Goal: Information Seeking & Learning: Find contact information

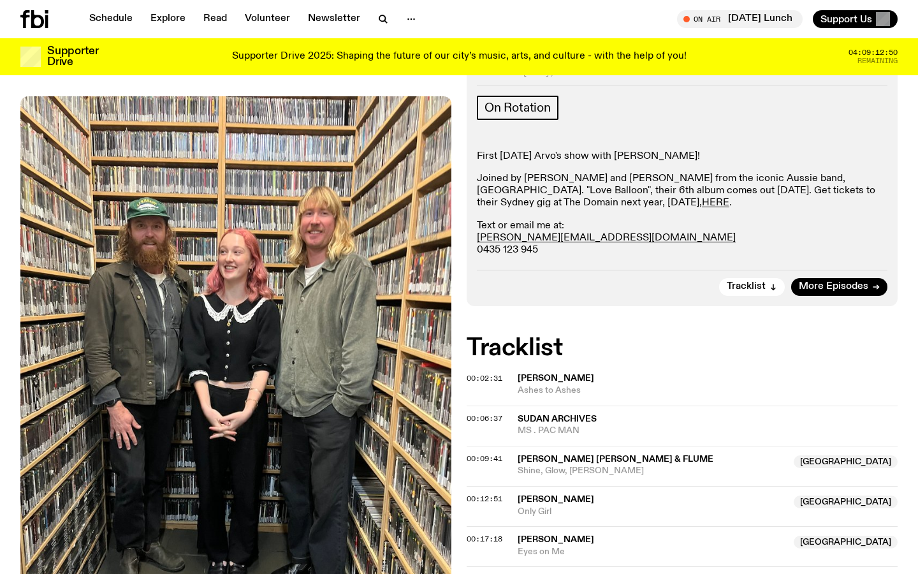
scroll to position [254, 0]
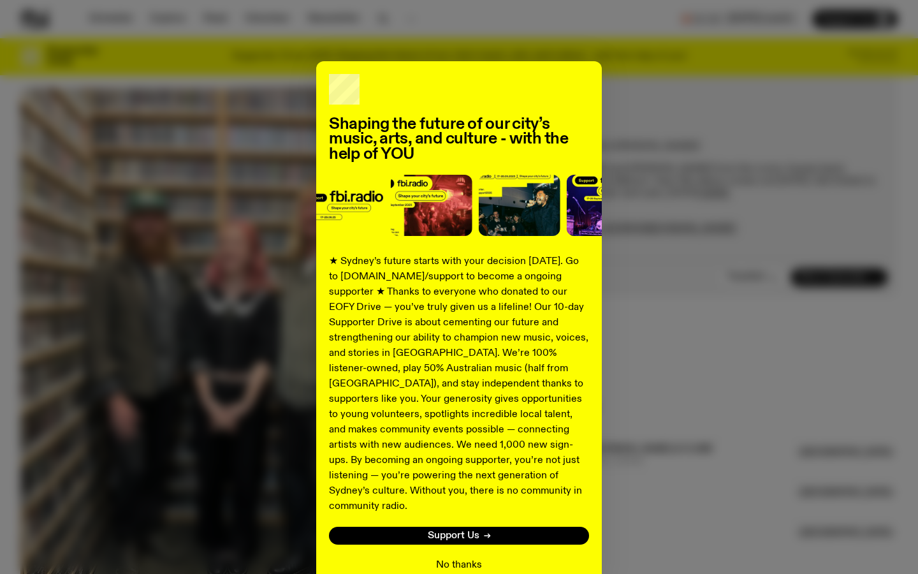
click at [461, 557] on button "No thanks" at bounding box center [459, 564] width 46 height 15
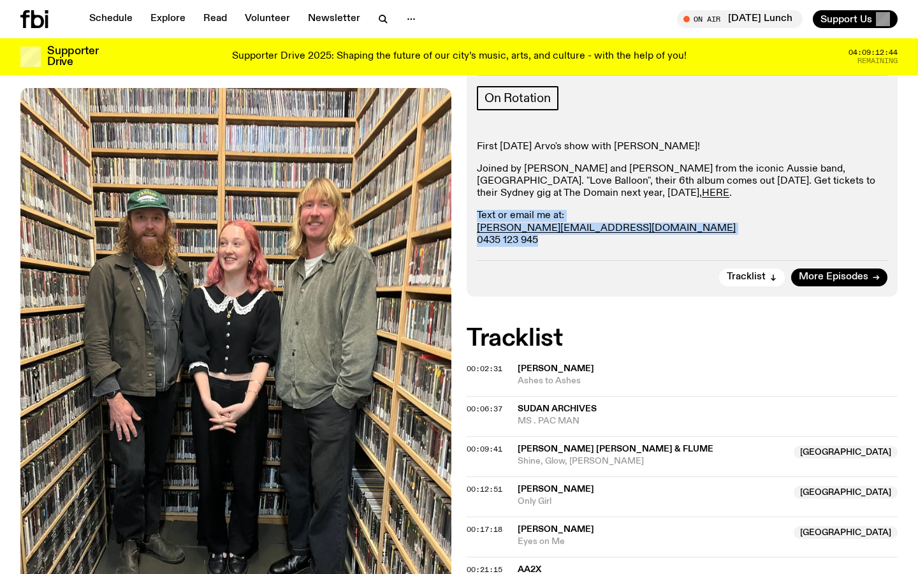
drag, startPoint x: 571, startPoint y: 236, endPoint x: 471, endPoint y: 222, distance: 100.4
click at [471, 222] on div "Aired on 16.09.25 , 3:00pm On Rotation First Tuesday Arvo's show with Sabine! J…" at bounding box center [682, 173] width 431 height 247
copy p "Text or email me at: sabine.l@fbiradio.com 0435 123 945"
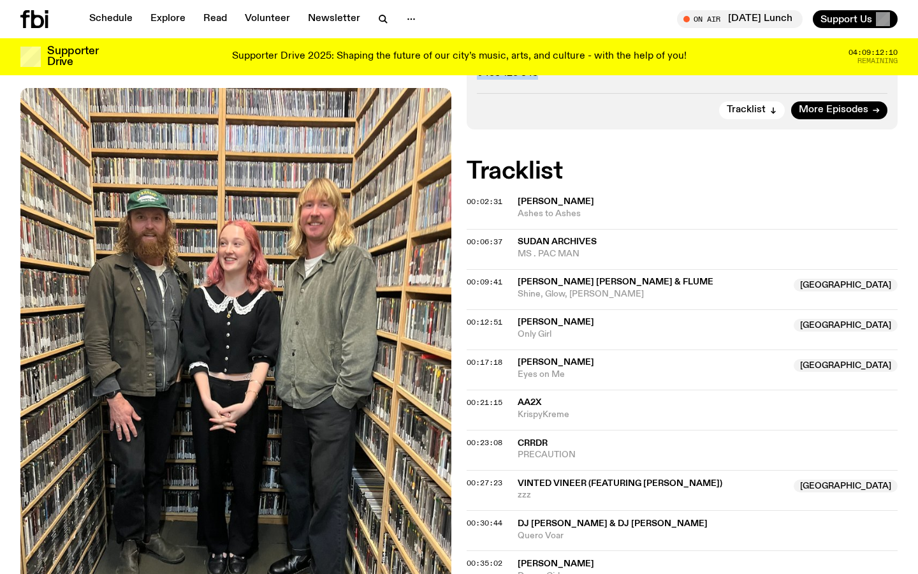
scroll to position [0, 0]
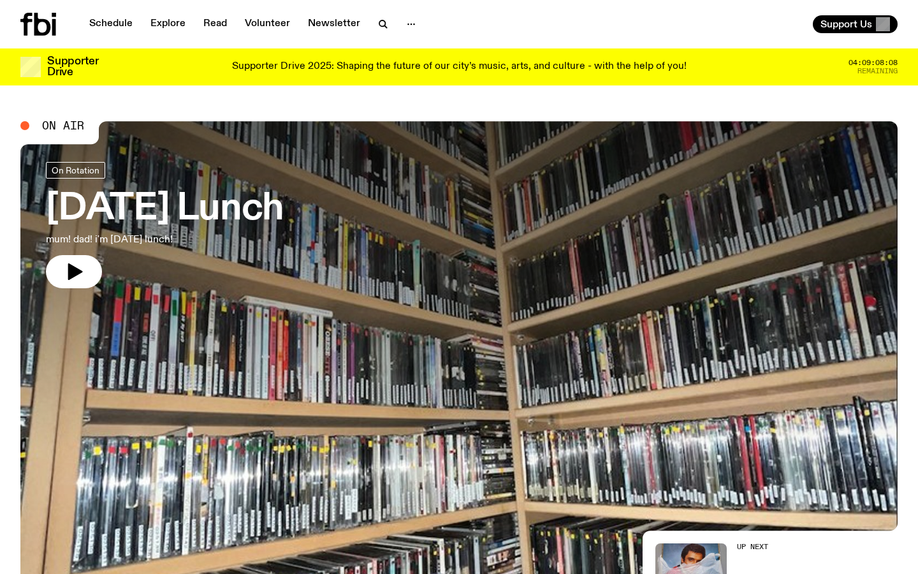
click at [210, 212] on h3 "[DATE] Lunch" at bounding box center [165, 209] width 238 height 36
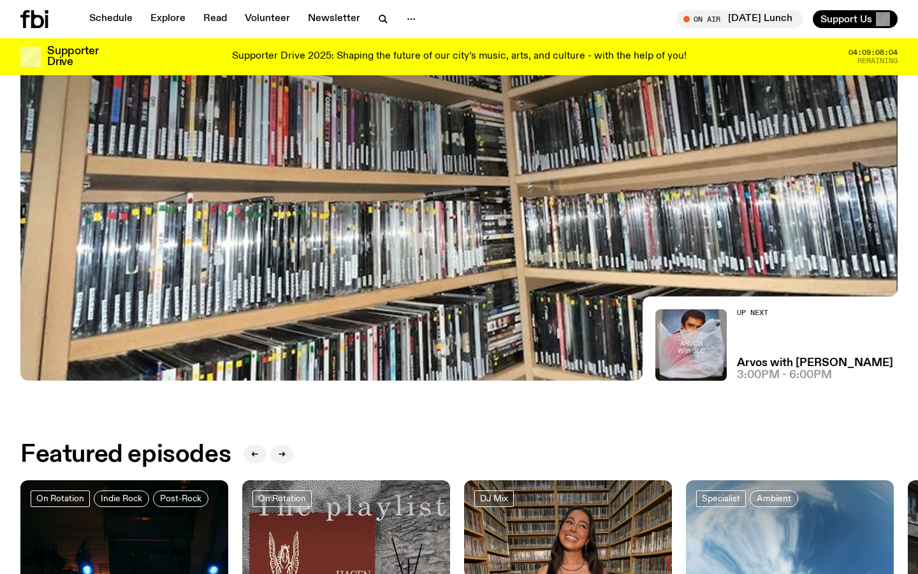
scroll to position [225, 0]
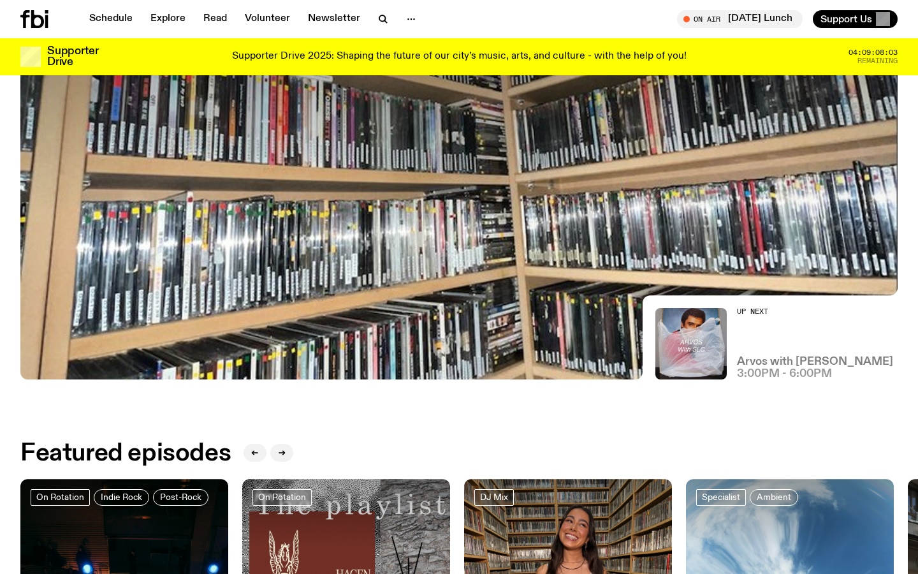
click at [768, 358] on h3 "Arvos with [PERSON_NAME]" at bounding box center [815, 361] width 156 height 11
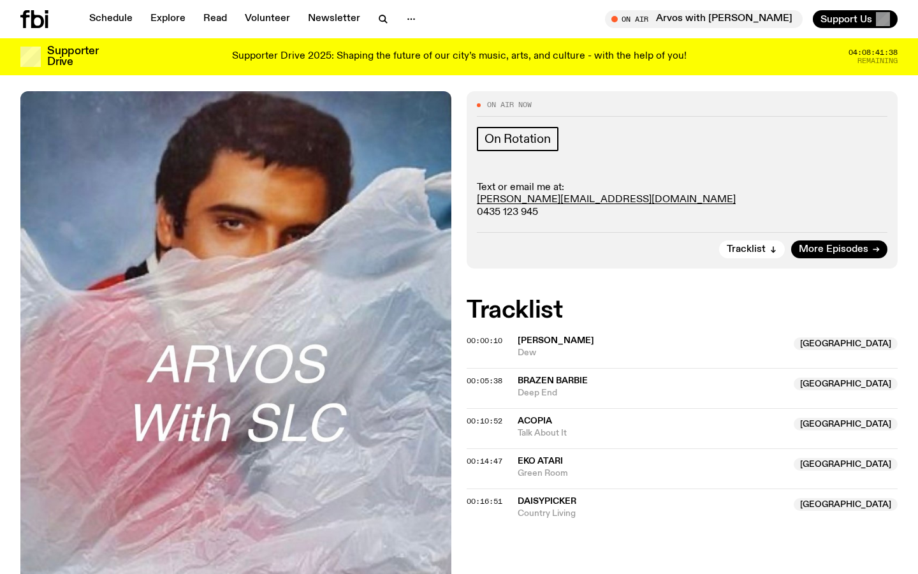
scroll to position [208, 0]
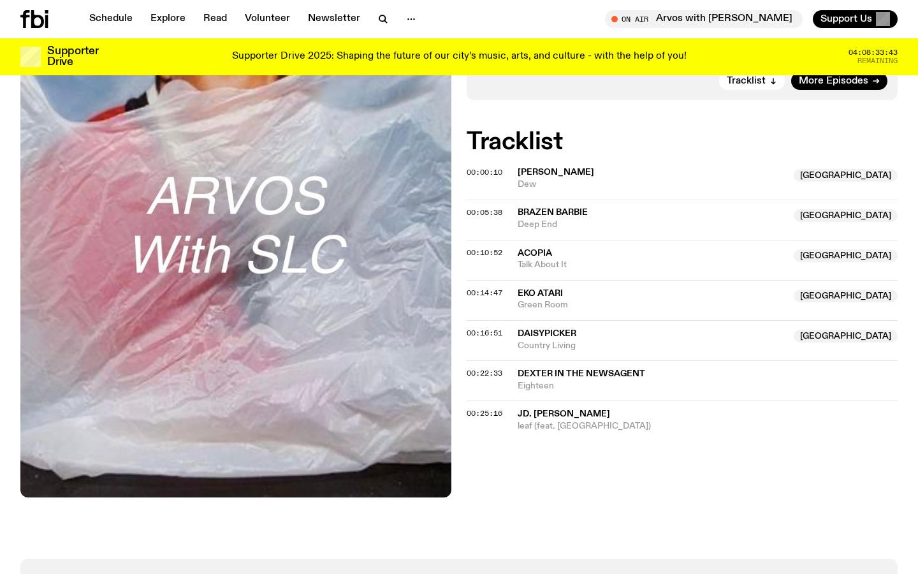
scroll to position [298, 0]
